Goal: Task Accomplishment & Management: Use online tool/utility

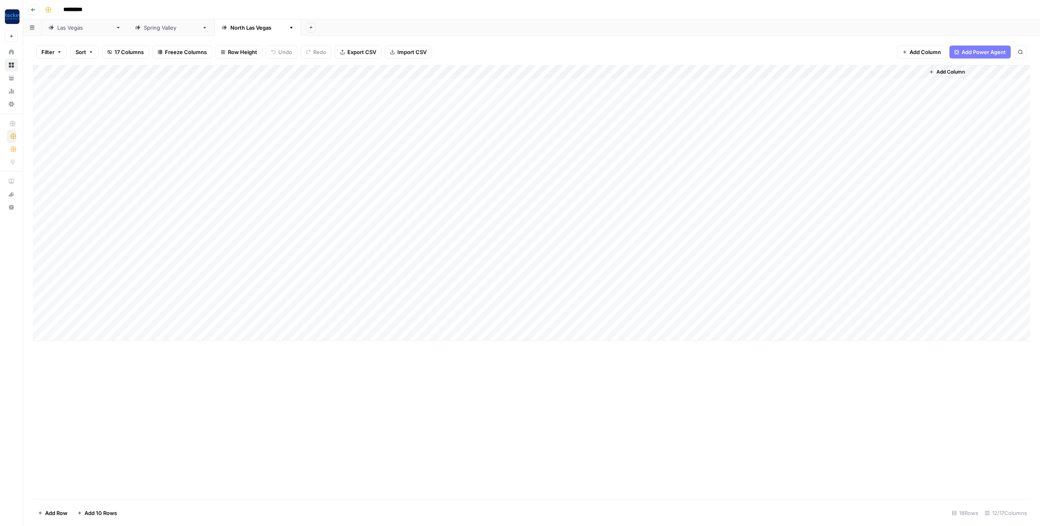
click at [67, 29] on div "[GEOGRAPHIC_DATA]" at bounding box center [84, 28] width 55 height 8
click at [814, 437] on div "Add Column" at bounding box center [532, 282] width 998 height 434
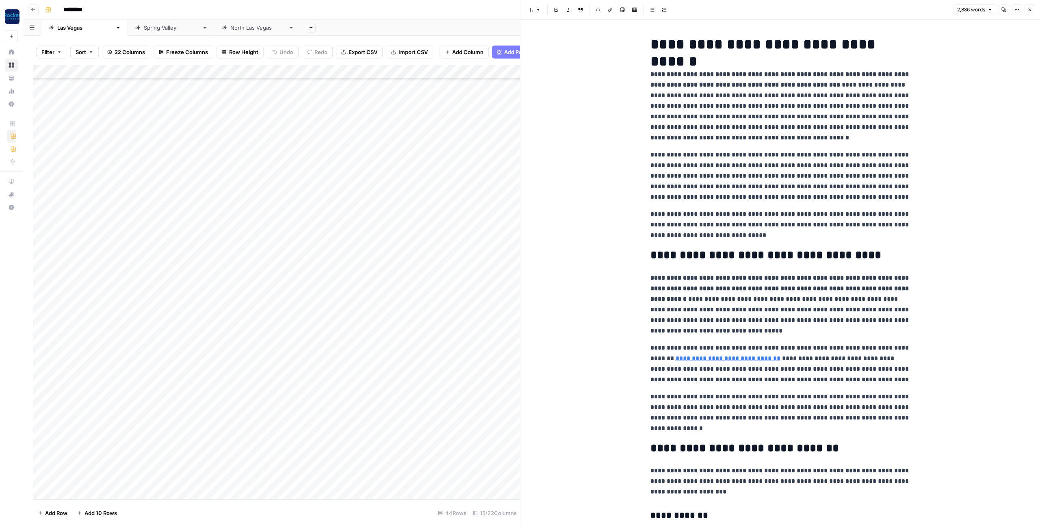
click at [747, 174] on p "**********" at bounding box center [781, 176] width 260 height 53
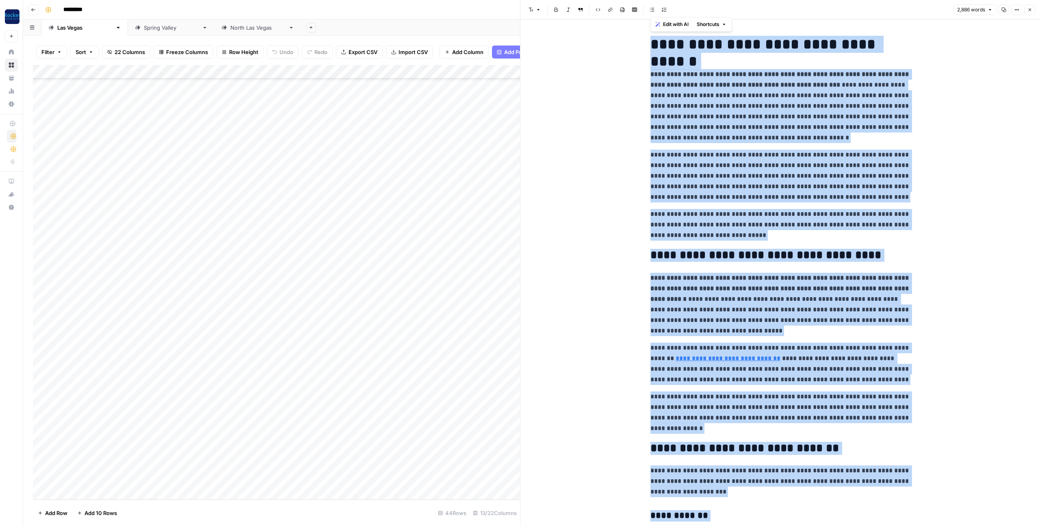
copy div "**********"
click at [1029, 7] on icon "button" at bounding box center [1030, 9] width 5 height 5
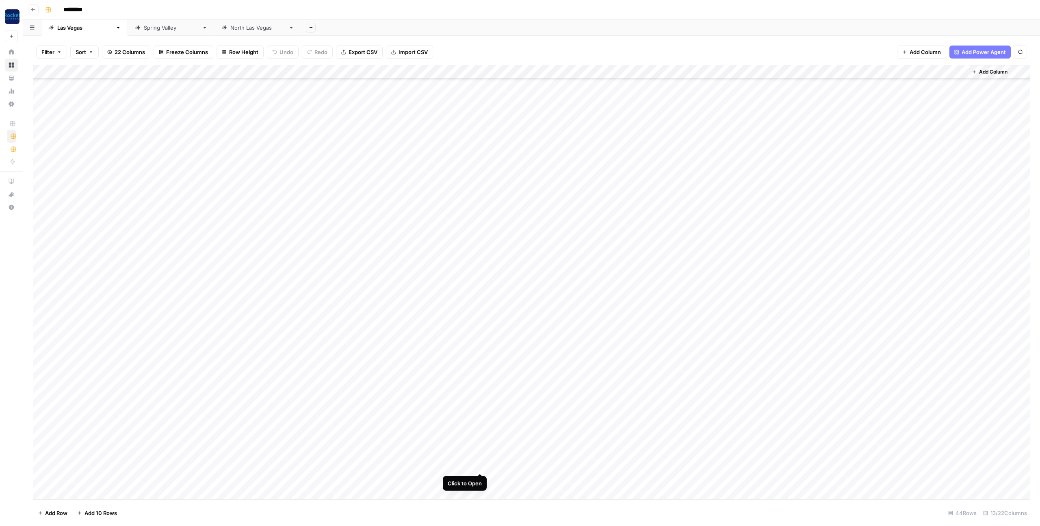
click at [480, 464] on div "Add Column" at bounding box center [532, 282] width 998 height 434
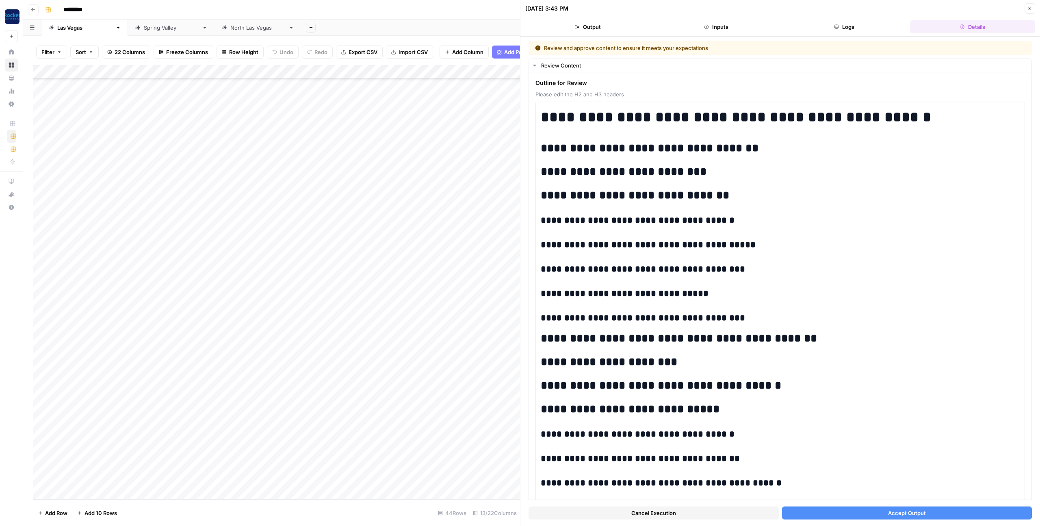
click at [853, 514] on button "Accept Output" at bounding box center [907, 512] width 250 height 13
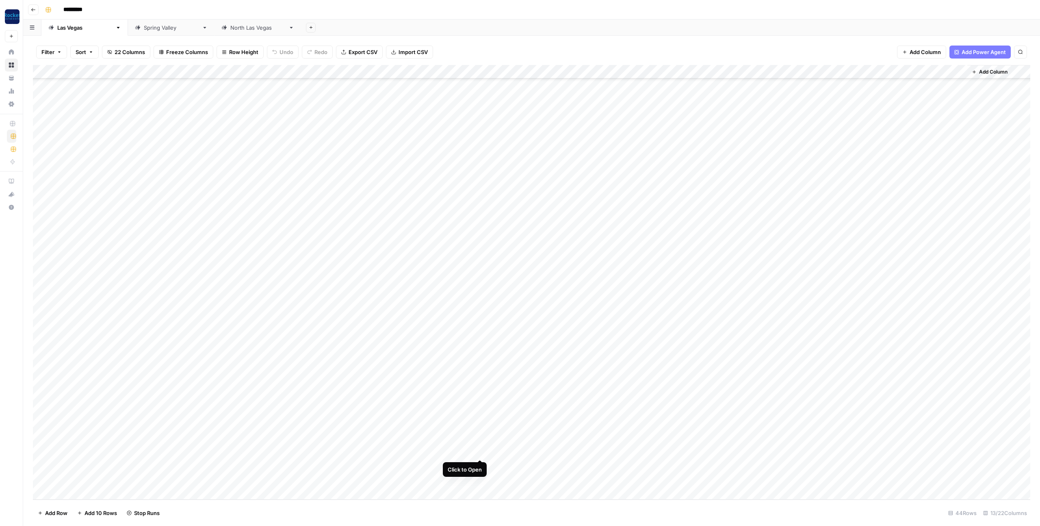
click at [480, 451] on div "Add Column" at bounding box center [532, 282] width 998 height 434
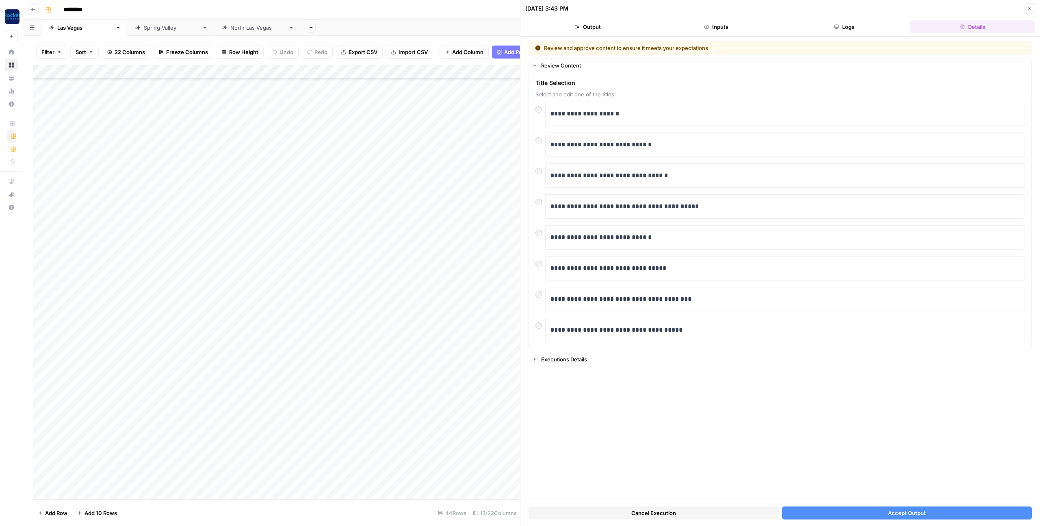
click at [833, 510] on button "Accept Output" at bounding box center [907, 512] width 250 height 13
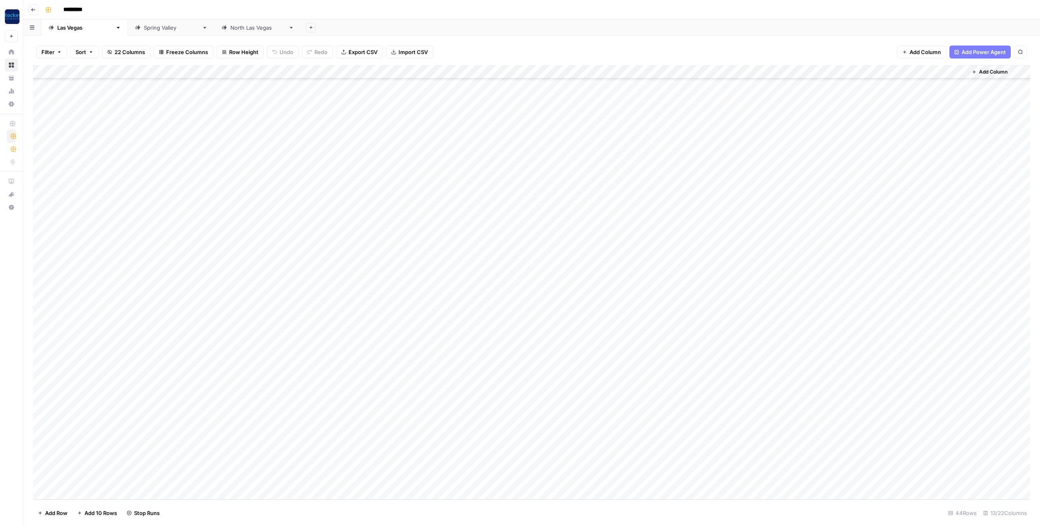
click at [479, 478] on div "Add Column" at bounding box center [532, 282] width 998 height 434
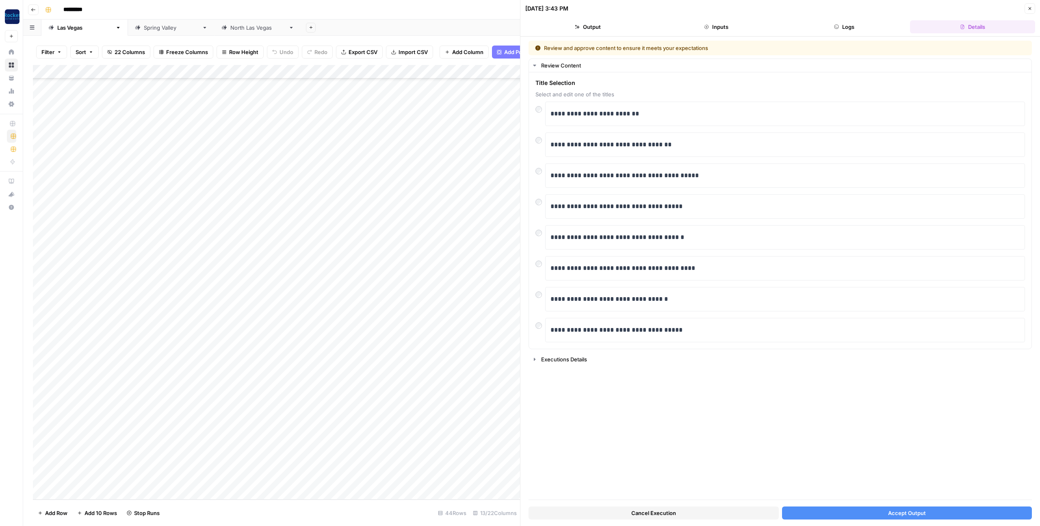
click at [820, 515] on button "Accept Output" at bounding box center [907, 512] width 250 height 13
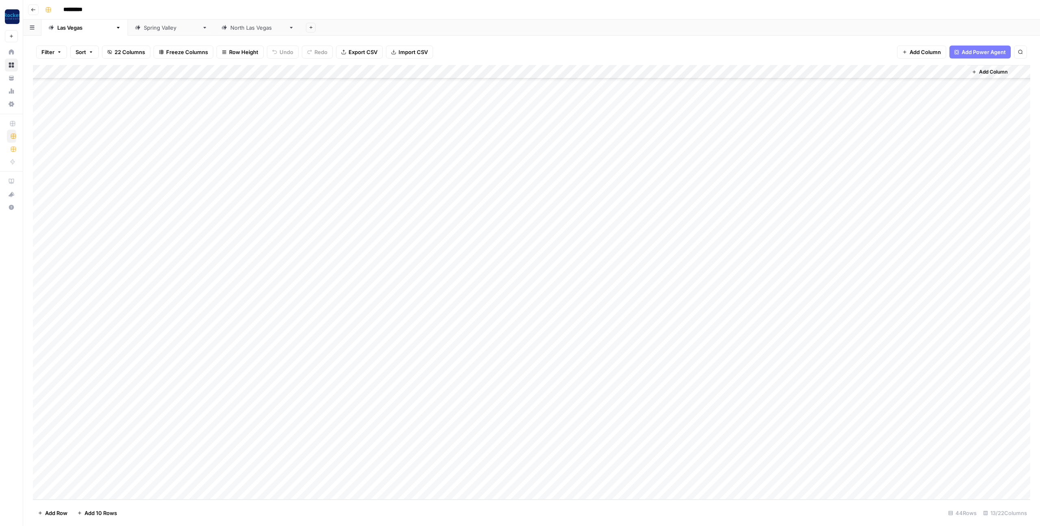
click at [481, 452] on div "Add Column" at bounding box center [532, 282] width 998 height 434
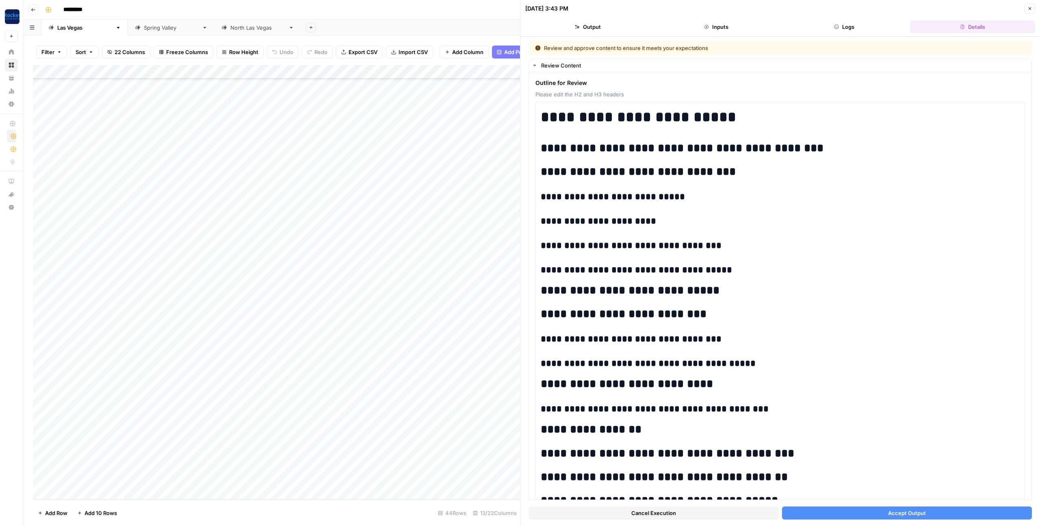
click at [849, 516] on button "Accept Output" at bounding box center [907, 512] width 250 height 13
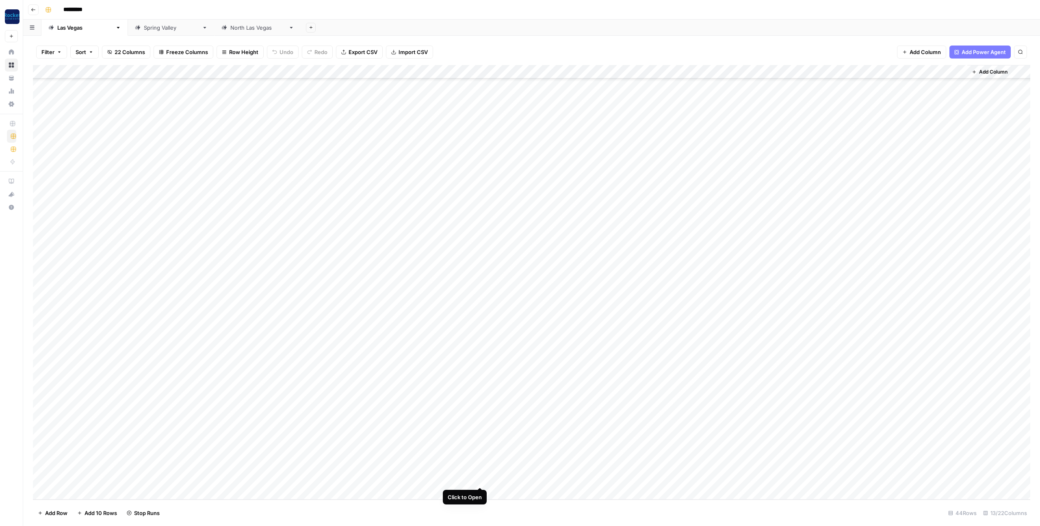
click at [480, 478] on div "Add Column" at bounding box center [532, 282] width 998 height 434
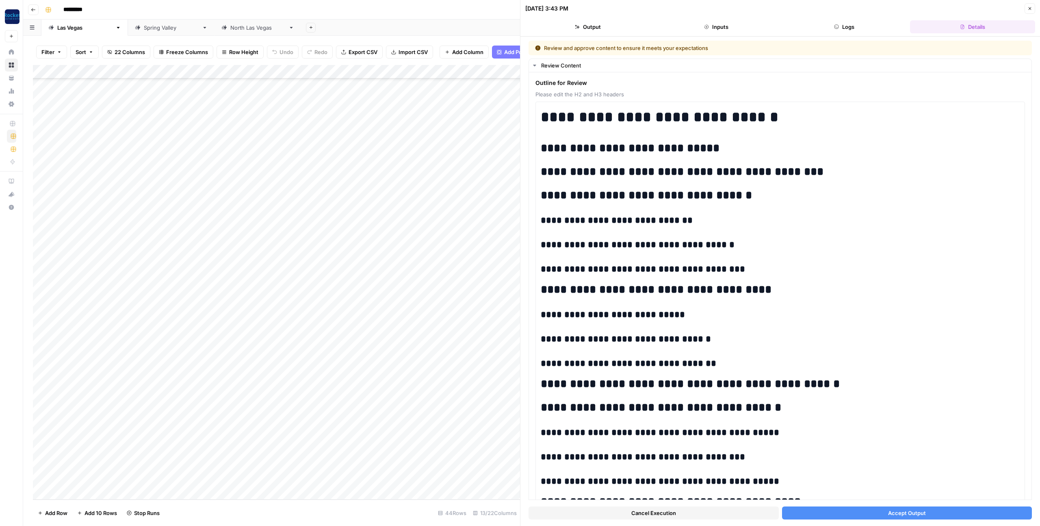
drag, startPoint x: 815, startPoint y: 512, endPoint x: 818, endPoint y: 506, distance: 6.6
click at [815, 512] on button "Accept Output" at bounding box center [907, 512] width 250 height 13
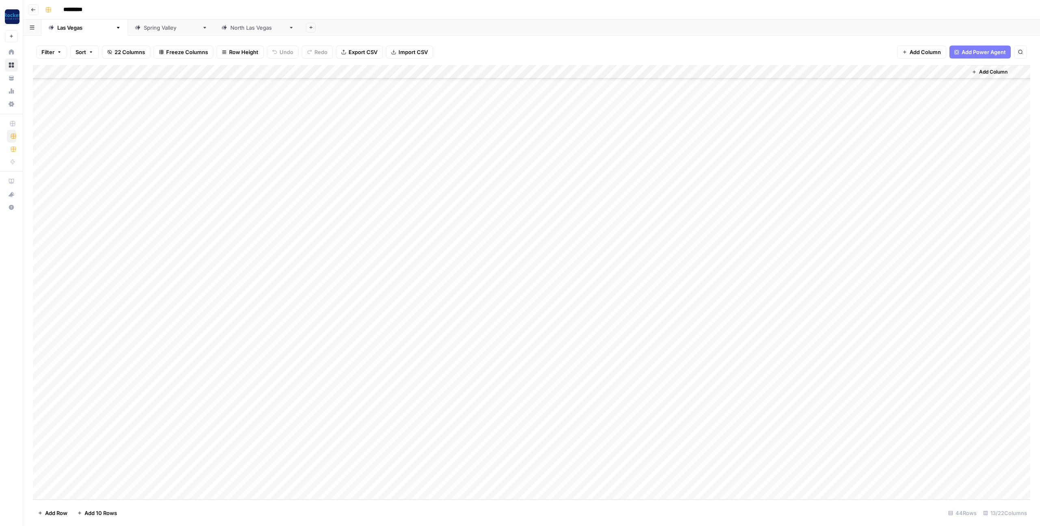
click at [669, 464] on div "Add Column" at bounding box center [532, 282] width 998 height 434
click at [554, 466] on div "Add Column" at bounding box center [532, 282] width 998 height 434
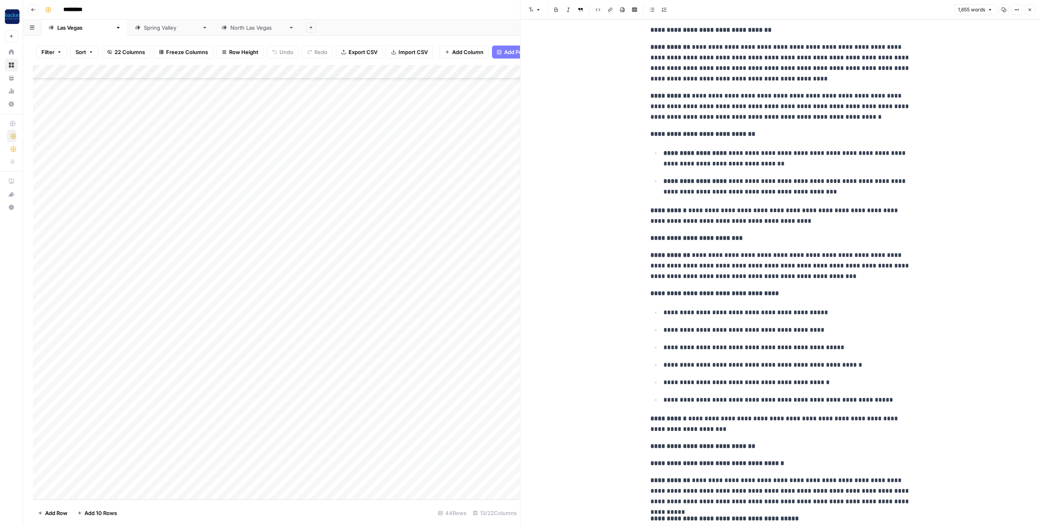
scroll to position [650, 0]
click at [1031, 10] on icon "button" at bounding box center [1030, 9] width 5 height 5
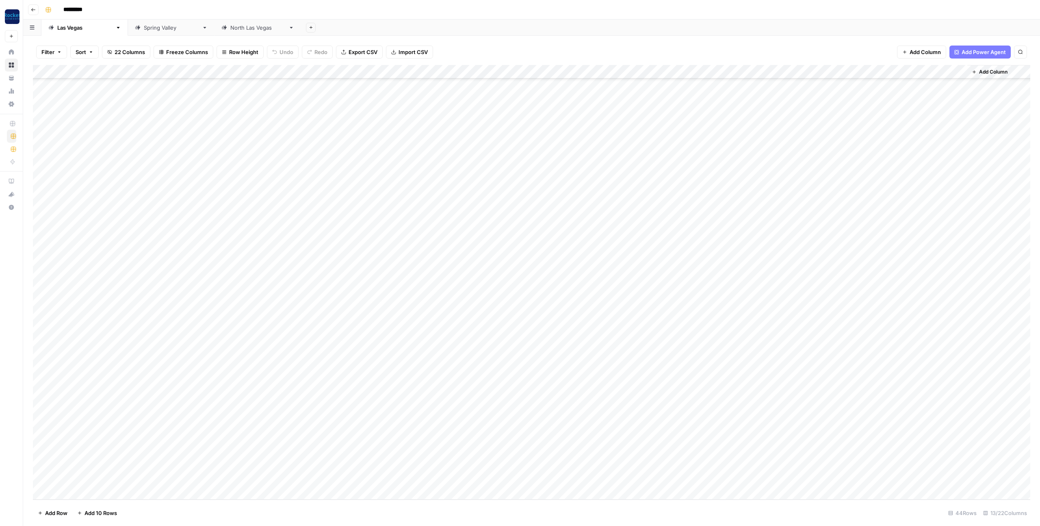
click at [93, 491] on div "Add Column" at bounding box center [532, 282] width 998 height 434
click at [96, 478] on textarea at bounding box center [126, 479] width 130 height 11
click at [222, 477] on div "Add Column" at bounding box center [532, 282] width 998 height 434
click at [118, 477] on div "Add Column" at bounding box center [532, 282] width 998 height 434
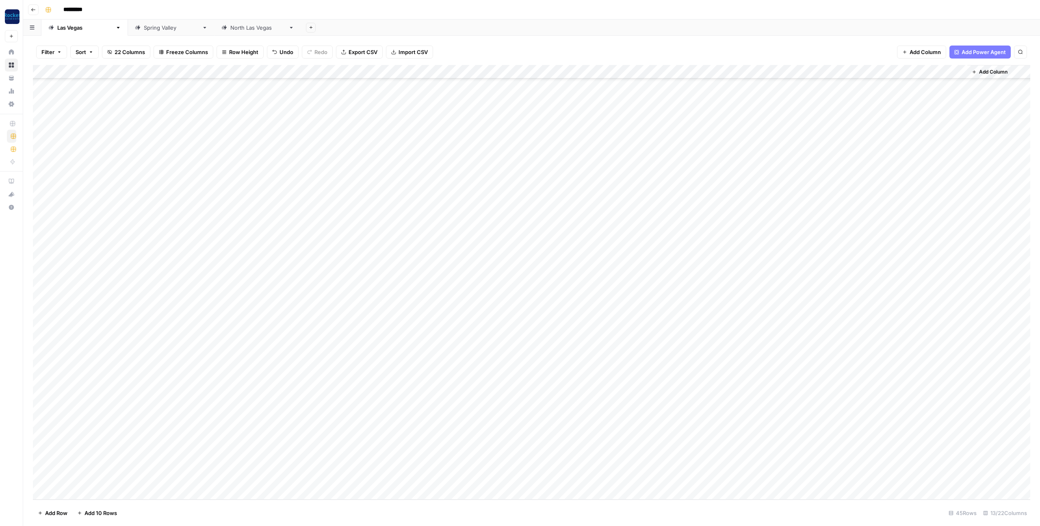
click at [96, 478] on div "Add Column" at bounding box center [532, 282] width 998 height 434
type textarea "**********"
click at [206, 479] on div "Add Column" at bounding box center [532, 282] width 998 height 434
click at [193, 479] on div "Add Column" at bounding box center [532, 282] width 998 height 434
type textarea "**********"
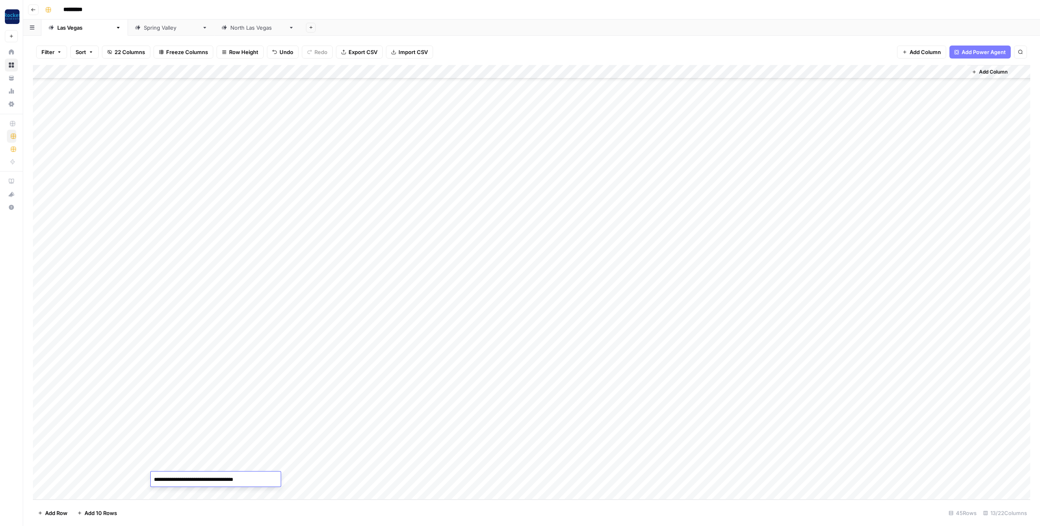
click at [364, 480] on div "Add Column" at bounding box center [532, 282] width 998 height 434
click at [362, 500] on button "Practice Area Page" at bounding box center [379, 500] width 54 height 10
click at [301, 478] on div "Add Column" at bounding box center [532, 282] width 998 height 434
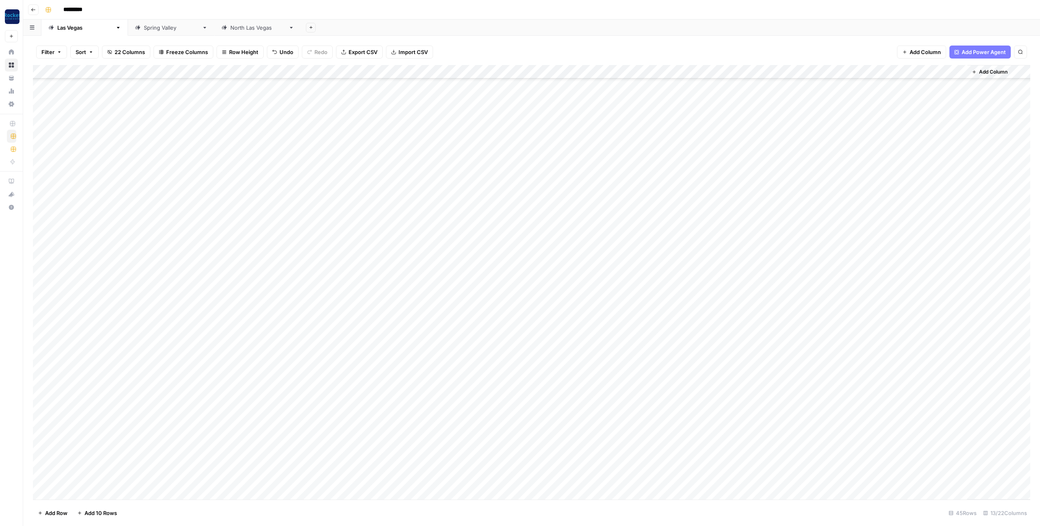
scroll to position [214, 0]
click at [93, 490] on div "Add Column" at bounding box center [532, 282] width 998 height 434
type textarea "**********"
click at [205, 481] on div "Add Column" at bounding box center [532, 282] width 998 height 434
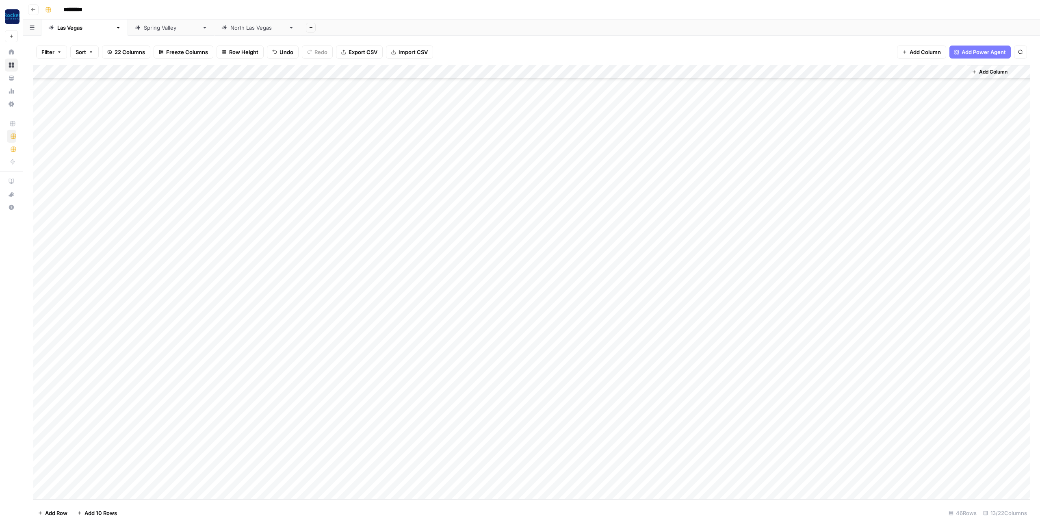
click at [192, 480] on div "Add Column" at bounding box center [532, 282] width 998 height 434
type textarea "**********"
click at [318, 480] on div "Add Column" at bounding box center [532, 282] width 998 height 434
click at [369, 479] on div "Add Column" at bounding box center [532, 282] width 998 height 434
click at [367, 479] on div "Add Column" at bounding box center [532, 282] width 998 height 434
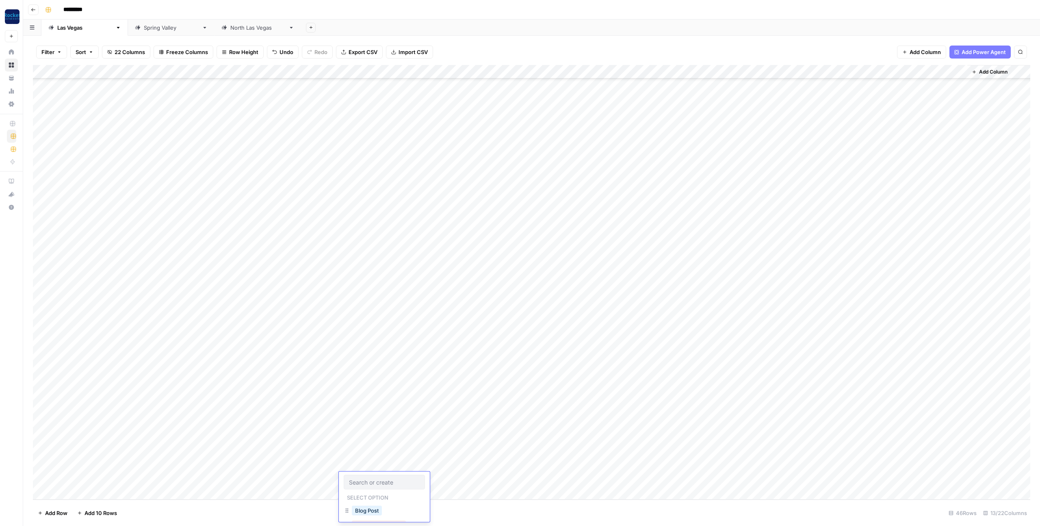
scroll to position [33, 0]
click at [366, 491] on button "Practice Area Page" at bounding box center [379, 493] width 54 height 10
click at [447, 463] on div "Add Column" at bounding box center [532, 282] width 998 height 434
click at [451, 478] on div "Add Column" at bounding box center [532, 282] width 998 height 434
click at [669, 423] on div "Add Column" at bounding box center [532, 282] width 998 height 434
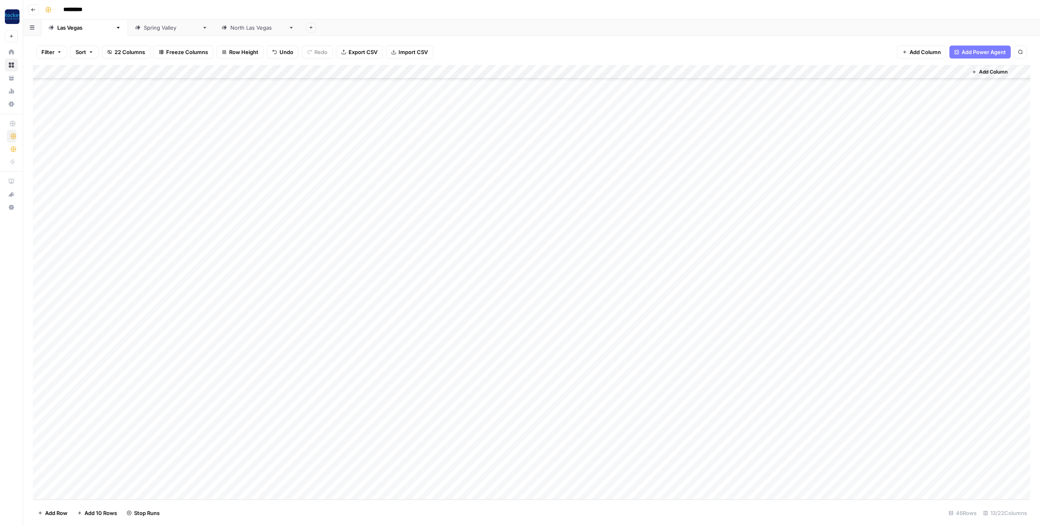
click at [670, 451] on div "Add Column" at bounding box center [532, 282] width 998 height 434
click at [308, 409] on div "Add Column" at bounding box center [532, 282] width 998 height 434
click at [301, 410] on div "Add Column" at bounding box center [532, 282] width 998 height 434
click at [310, 481] on button "Article Approved" at bounding box center [315, 485] width 49 height 10
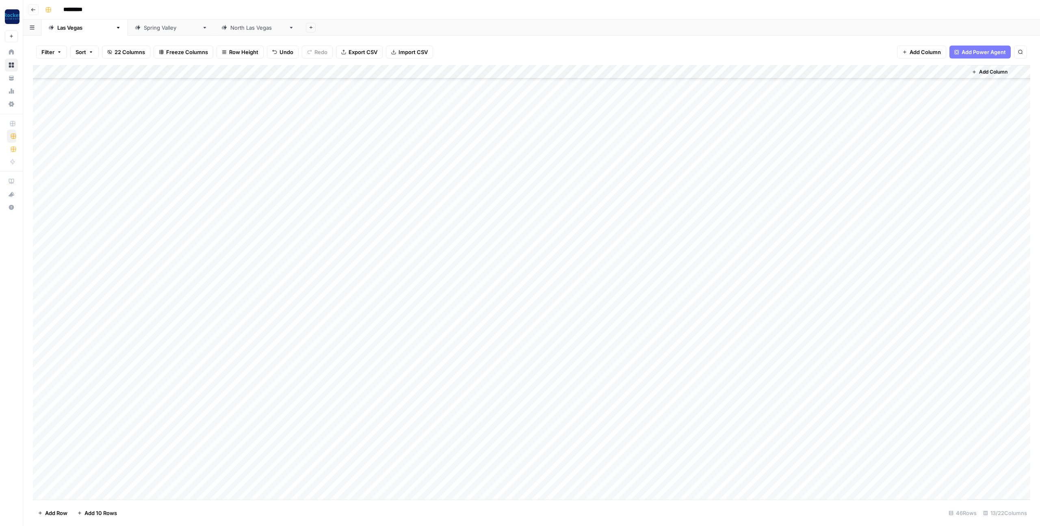
click at [310, 297] on div "Add Column" at bounding box center [532, 282] width 998 height 434
click at [307, 230] on div "Add Column" at bounding box center [532, 282] width 998 height 434
click at [315, 205] on div "Add Column" at bounding box center [532, 282] width 998 height 434
click at [320, 232] on button "button" at bounding box center [309, 231] width 62 height 14
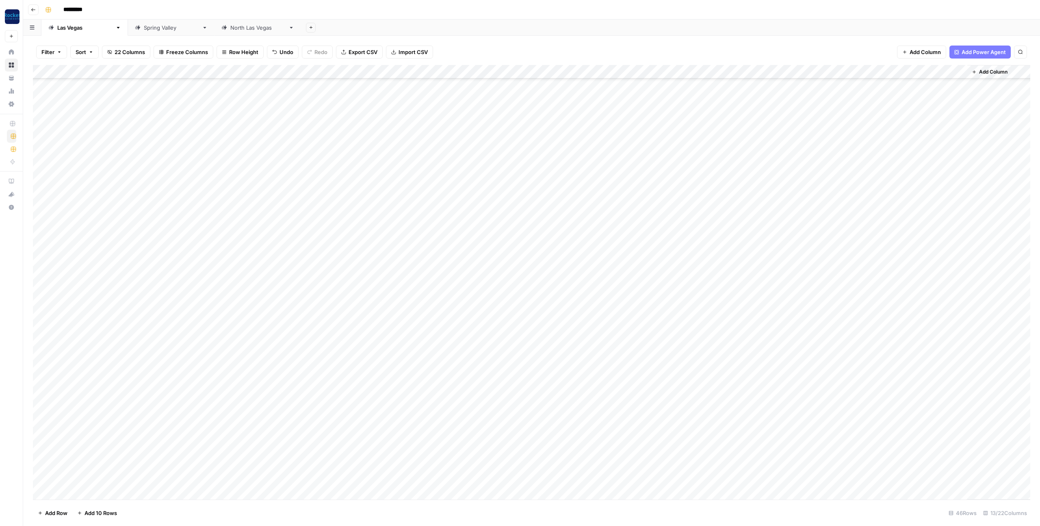
click at [262, 231] on div "Add Column" at bounding box center [532, 282] width 998 height 434
click at [297, 230] on div "Add Column" at bounding box center [532, 282] width 998 height 434
click at [327, 232] on div "Add Column" at bounding box center [532, 282] width 998 height 434
click at [297, 218] on div "Add Column" at bounding box center [532, 282] width 998 height 434
click at [320, 243] on div "Add Column" at bounding box center [532, 282] width 998 height 434
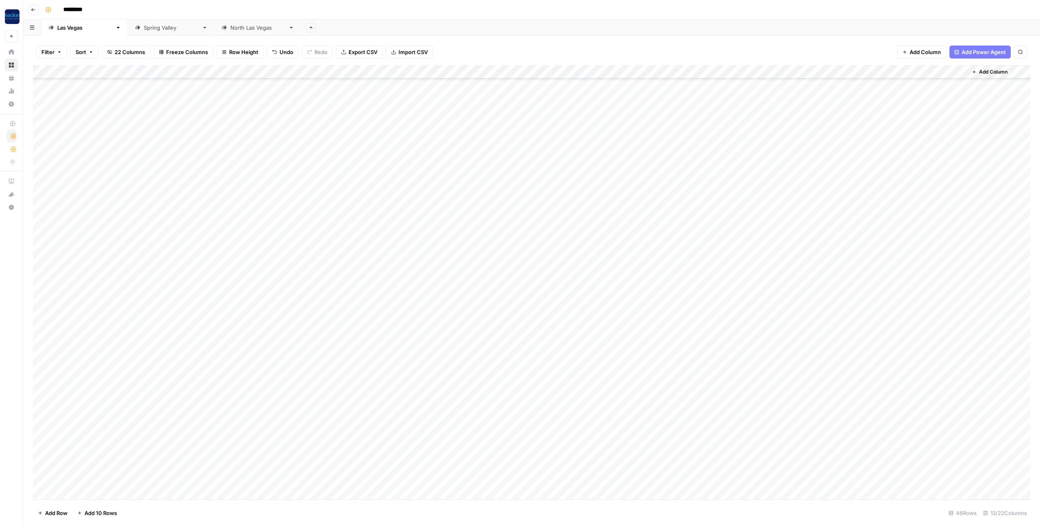
click at [317, 243] on div "Add Column" at bounding box center [532, 282] width 998 height 434
click at [315, 199] on div "Add Column" at bounding box center [532, 282] width 998 height 434
click at [480, 465] on div "Add Column" at bounding box center [532, 282] width 998 height 434
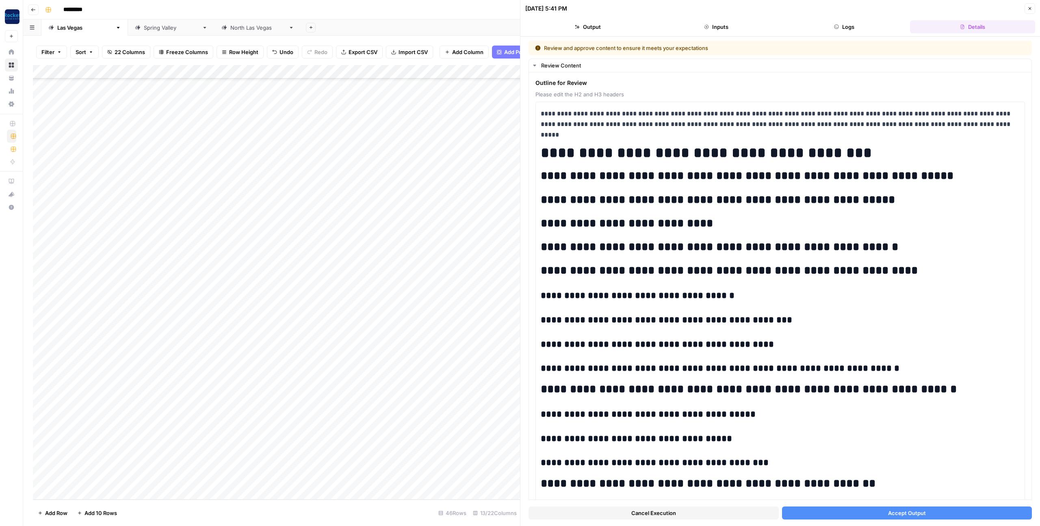
click at [839, 513] on button "Accept Output" at bounding box center [907, 512] width 250 height 13
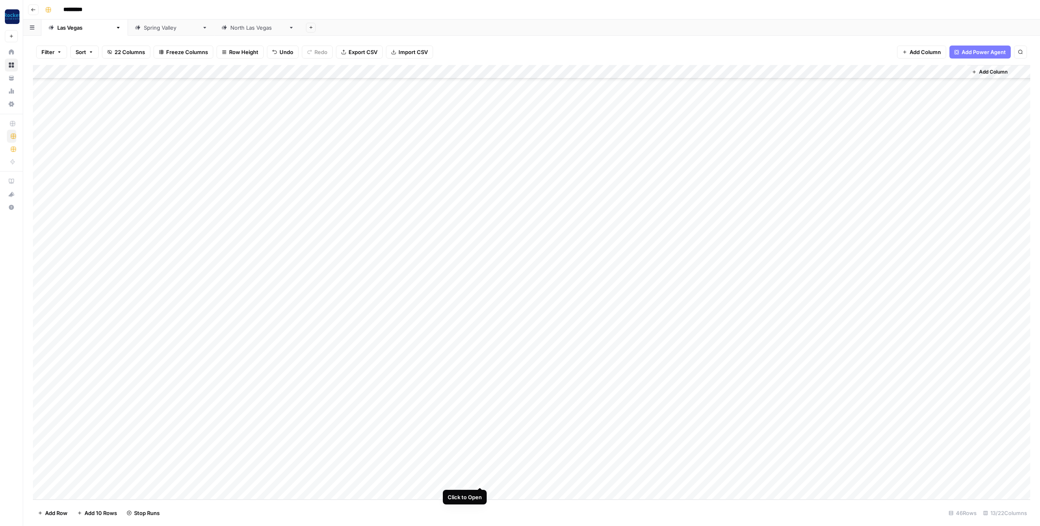
click at [480, 479] on div "Add Column" at bounding box center [532, 282] width 998 height 434
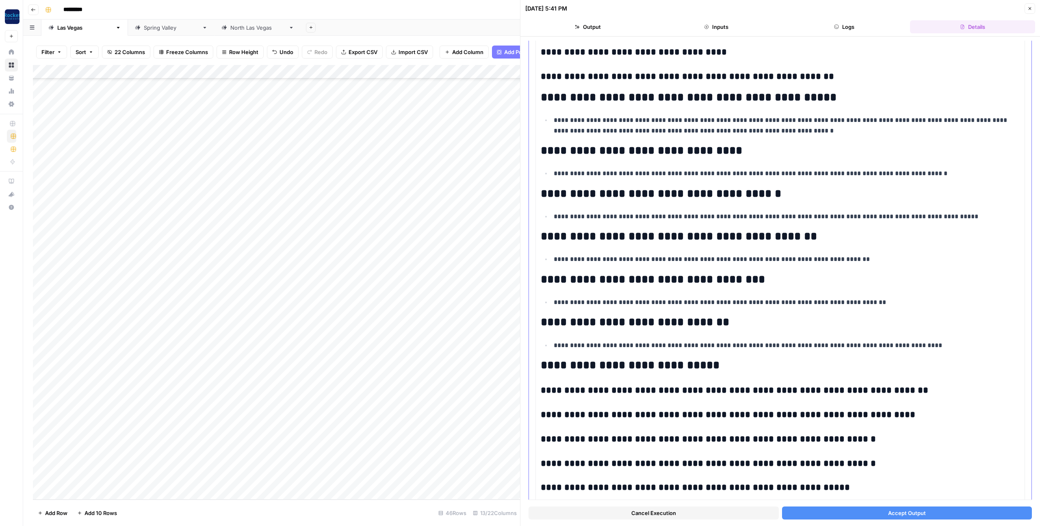
scroll to position [593, 0]
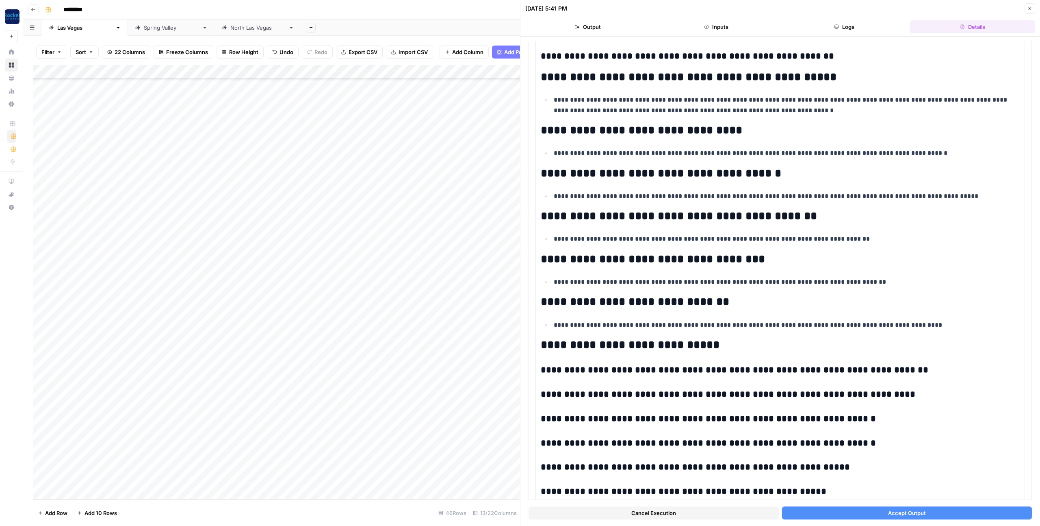
click at [866, 517] on button "Accept Output" at bounding box center [907, 512] width 250 height 13
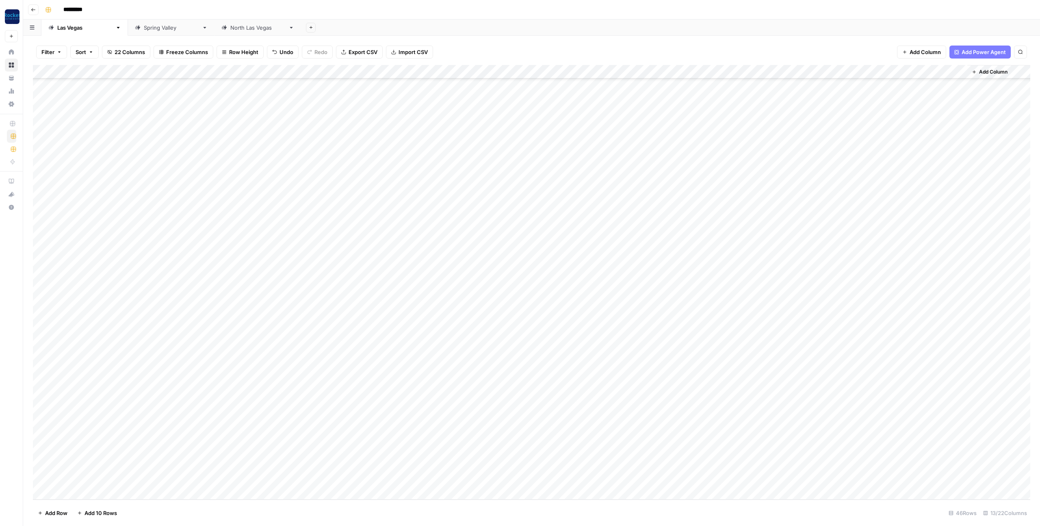
click at [108, 438] on div "Add Column" at bounding box center [532, 282] width 998 height 434
click at [117, 438] on div "Add Column" at bounding box center [532, 282] width 998 height 434
click at [668, 465] on div "Add Column" at bounding box center [532, 282] width 998 height 434
click at [669, 480] on div "Add Column" at bounding box center [532, 282] width 998 height 434
click at [230, 27] on div "[GEOGRAPHIC_DATA]" at bounding box center [257, 28] width 55 height 8
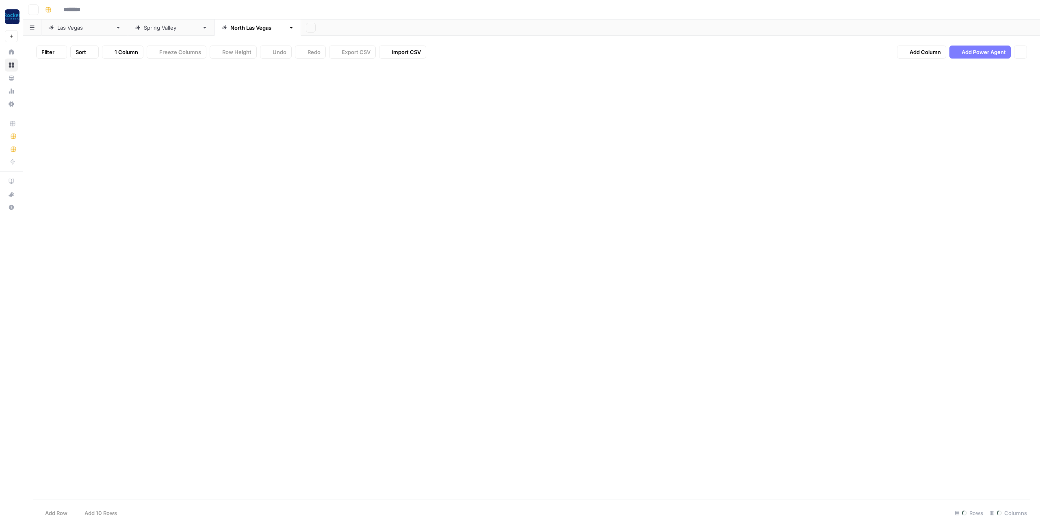
type input "*********"
